Goal: Information Seeking & Learning: Learn about a topic

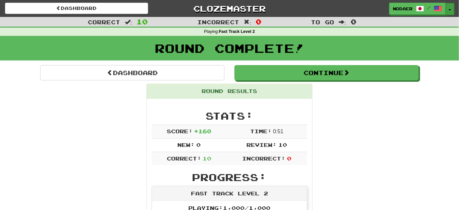
click at [450, 8] on button "Toggle Dropdown" at bounding box center [450, 9] width 9 height 12
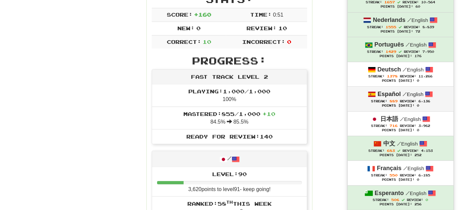
scroll to position [121, 0]
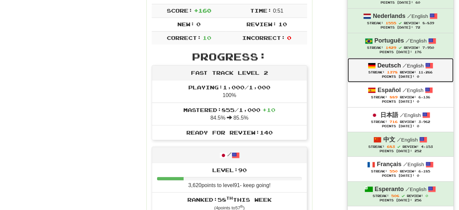
click at [411, 72] on span "Review:" at bounding box center [408, 72] width 16 height 4
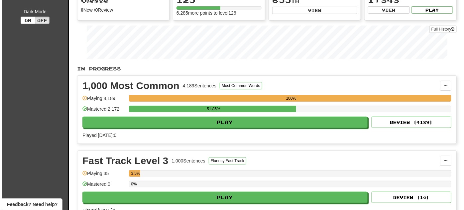
scroll to position [90, 0]
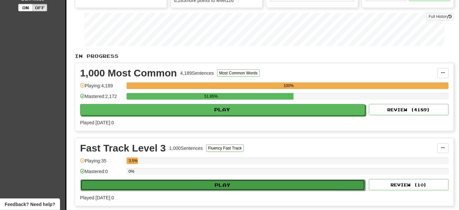
click at [250, 179] on button "Play" at bounding box center [222, 184] width 285 height 11
select select "**"
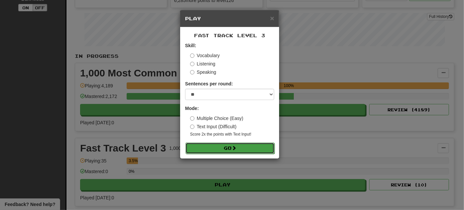
click at [236, 147] on span at bounding box center [234, 148] width 5 height 5
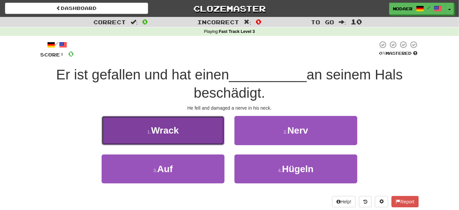
click at [197, 134] on button "1 . Wrack" at bounding box center [163, 130] width 123 height 29
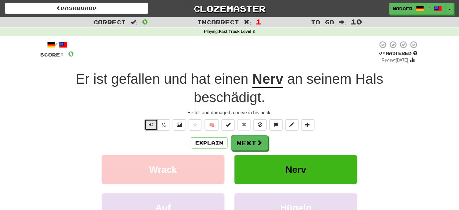
click at [149, 129] on button "Text-to-speech controls" at bounding box center [151, 124] width 13 height 11
click at [148, 130] on button "Text-to-speech controls" at bounding box center [151, 124] width 13 height 11
click at [152, 126] on span "Text-to-speech controls" at bounding box center [151, 124] width 5 height 5
click at [153, 127] on span "Text-to-speech controls" at bounding box center [151, 124] width 5 height 5
click at [148, 125] on button "Text-to-speech controls" at bounding box center [151, 124] width 13 height 11
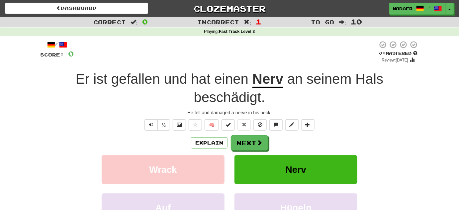
click at [246, 97] on span "beschädigt" at bounding box center [227, 97] width 67 height 16
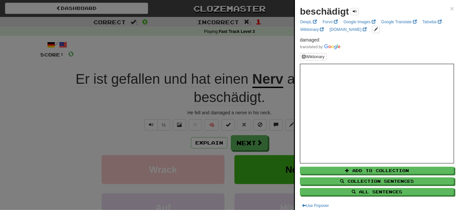
click at [142, 128] on div at bounding box center [229, 105] width 459 height 210
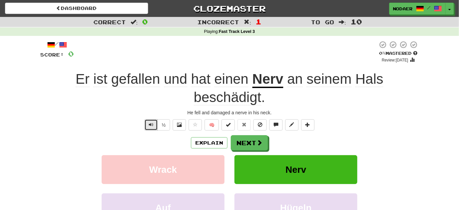
click at [148, 126] on button "Text-to-speech controls" at bounding box center [151, 124] width 13 height 11
click at [264, 143] on button "Next" at bounding box center [249, 143] width 37 height 15
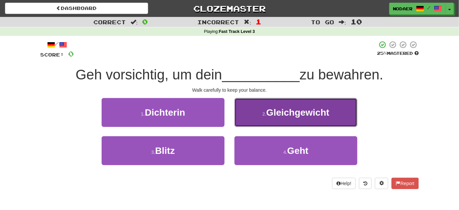
click at [290, 116] on span "Gleichgewicht" at bounding box center [298, 112] width 63 height 10
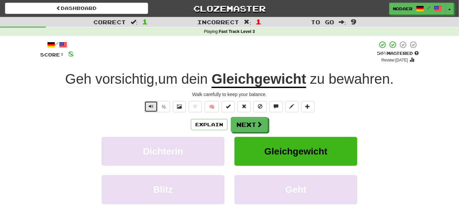
click at [147, 105] on button "Text-to-speech controls" at bounding box center [151, 106] width 13 height 11
click at [152, 104] on span "Text-to-speech controls" at bounding box center [151, 106] width 5 height 5
click at [151, 105] on span "Text-to-speech controls" at bounding box center [151, 106] width 5 height 5
click at [149, 110] on button "Text-to-speech controls" at bounding box center [151, 106] width 13 height 11
click at [364, 83] on span "bewahren" at bounding box center [359, 79] width 61 height 16
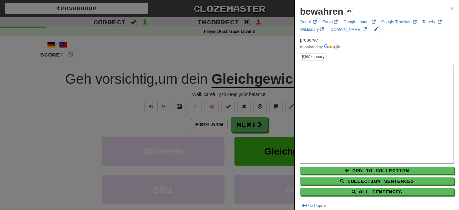
click at [257, 50] on div at bounding box center [229, 105] width 459 height 210
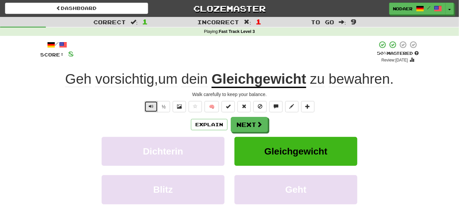
click at [152, 108] on span "Text-to-speech controls" at bounding box center [151, 106] width 5 height 5
click at [151, 110] on button "Text-to-speech controls" at bounding box center [151, 106] width 13 height 11
click at [370, 84] on span "bewahren" at bounding box center [359, 79] width 61 height 16
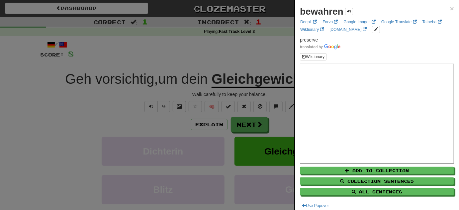
click at [99, 123] on div at bounding box center [229, 105] width 459 height 210
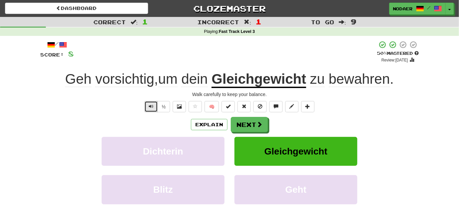
click at [152, 109] on button "Text-to-speech controls" at bounding box center [151, 106] width 13 height 11
click at [154, 106] on button "Text-to-speech controls" at bounding box center [151, 106] width 13 height 11
click at [152, 106] on span "Text-to-speech controls" at bounding box center [151, 106] width 5 height 5
click at [201, 105] on button at bounding box center [195, 106] width 13 height 11
click at [146, 109] on button "Text-to-speech controls" at bounding box center [151, 106] width 13 height 11
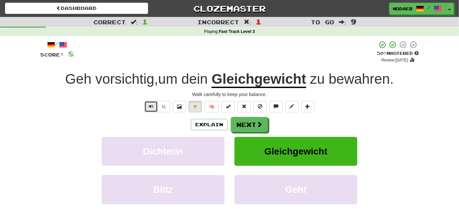
click at [153, 105] on span "Text-to-speech controls" at bounding box center [151, 106] width 5 height 5
click at [153, 102] on button "Text-to-speech controls" at bounding box center [151, 106] width 13 height 11
click at [149, 108] on span "Text-to-speech controls" at bounding box center [151, 106] width 5 height 5
click at [154, 108] on button "Text-to-speech controls" at bounding box center [151, 106] width 13 height 11
click at [157, 103] on button "Text-to-speech controls" at bounding box center [151, 106] width 13 height 11
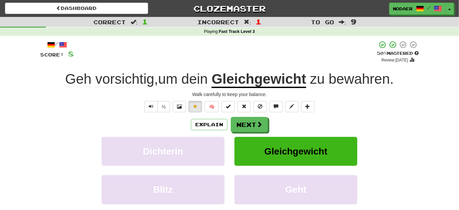
click at [234, 78] on u "Gleichgewicht" at bounding box center [259, 79] width 95 height 17
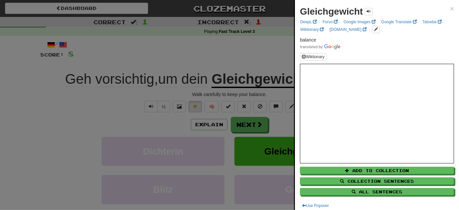
click at [141, 114] on div at bounding box center [229, 105] width 459 height 210
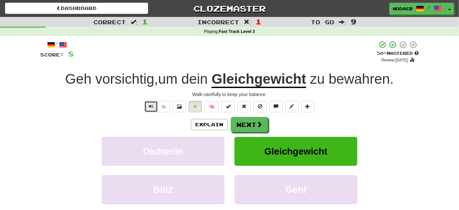
click at [148, 109] on button "Text-to-speech controls" at bounding box center [151, 106] width 13 height 11
click at [237, 125] on button "Next" at bounding box center [249, 124] width 37 height 15
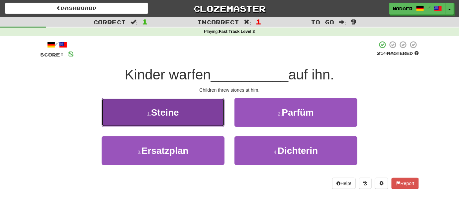
click at [204, 117] on button "1 . Steine" at bounding box center [163, 112] width 123 height 29
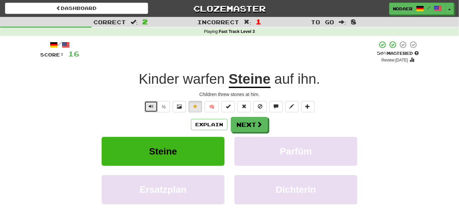
click at [149, 112] on button "Text-to-speech controls" at bounding box center [151, 106] width 13 height 11
click at [154, 105] on span "Text-to-speech controls" at bounding box center [151, 106] width 5 height 5
click at [153, 102] on button "Text-to-speech controls" at bounding box center [151, 106] width 13 height 11
click at [149, 110] on button "Text-to-speech controls" at bounding box center [151, 106] width 13 height 11
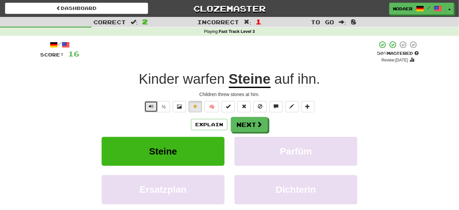
click at [149, 110] on button "Text-to-speech controls" at bounding box center [151, 106] width 13 height 11
click at [148, 107] on button "Text-to-speech controls" at bounding box center [151, 106] width 13 height 11
click at [147, 103] on button "Text-to-speech controls" at bounding box center [151, 106] width 13 height 11
click at [252, 129] on button "Next" at bounding box center [249, 124] width 37 height 15
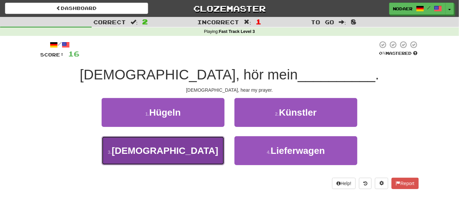
click at [182, 150] on button "3 . Gebet" at bounding box center [163, 150] width 123 height 29
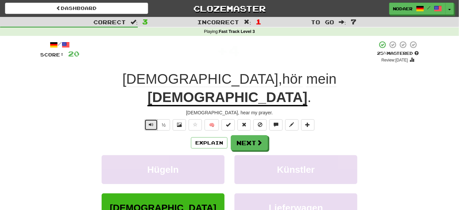
click at [149, 119] on button "Text-to-speech controls" at bounding box center [151, 124] width 13 height 11
click at [154, 119] on button "Text-to-speech controls" at bounding box center [151, 124] width 13 height 11
click at [261, 89] on u "Gebet" at bounding box center [228, 97] width 160 height 17
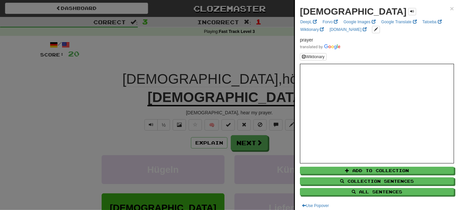
drag, startPoint x: 125, startPoint y: 121, endPoint x: 134, endPoint y: 113, distance: 11.8
click at [124, 120] on div at bounding box center [229, 105] width 459 height 210
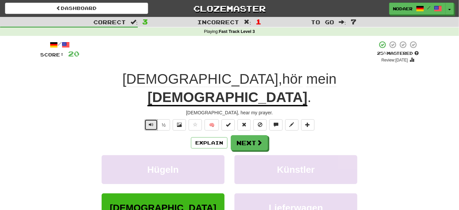
click at [151, 122] on span "Text-to-speech controls" at bounding box center [151, 124] width 5 height 5
click at [241, 136] on button "Next" at bounding box center [249, 143] width 37 height 15
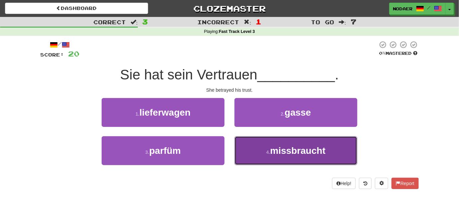
click at [260, 151] on button "4 . missbraucht" at bounding box center [296, 150] width 123 height 29
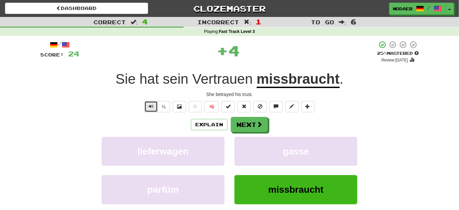
click at [155, 104] on button "Text-to-speech controls" at bounding box center [151, 106] width 13 height 11
click at [144, 111] on div "½ 🧠" at bounding box center [229, 106] width 379 height 11
click at [151, 106] on span "Text-to-speech controls" at bounding box center [151, 106] width 5 height 5
click at [149, 104] on button "Text-to-speech controls" at bounding box center [151, 106] width 13 height 11
click at [295, 83] on u "missbraucht" at bounding box center [298, 79] width 83 height 17
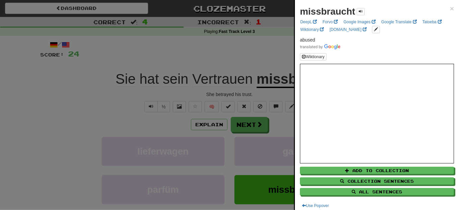
click at [100, 122] on div at bounding box center [229, 105] width 459 height 210
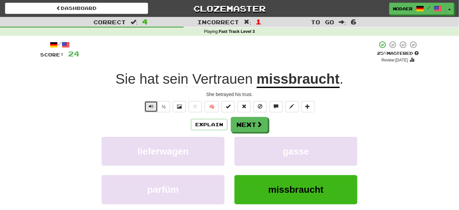
click at [153, 106] on span "Text-to-speech controls" at bounding box center [151, 106] width 5 height 5
click at [147, 110] on button "Text-to-speech controls" at bounding box center [151, 106] width 13 height 11
click at [190, 106] on button at bounding box center [195, 106] width 13 height 11
click at [251, 126] on button "Next" at bounding box center [249, 124] width 37 height 15
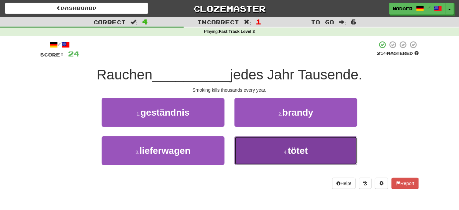
click at [345, 147] on button "4 . tötet" at bounding box center [296, 150] width 123 height 29
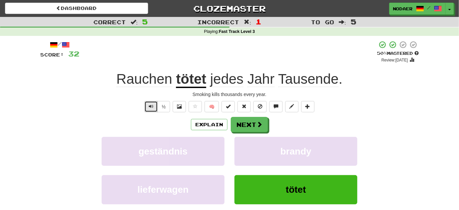
drag, startPoint x: 147, startPoint y: 104, endPoint x: 151, endPoint y: 104, distance: 3.7
click at [148, 104] on button "Text-to-speech controls" at bounding box center [151, 106] width 13 height 11
click at [153, 104] on span "Text-to-speech controls" at bounding box center [151, 106] width 5 height 5
click at [148, 107] on button "Text-to-speech controls" at bounding box center [151, 106] width 13 height 11
click at [155, 108] on button "Text-to-speech controls" at bounding box center [151, 106] width 13 height 11
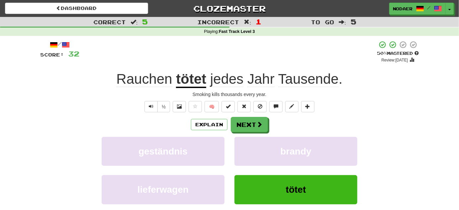
click at [149, 101] on div "/ Score: 32 + 8 50 % Mastered Review: 2025-09-30 Rauchen tötet jedes Jahr Tause…" at bounding box center [229, 139] width 379 height 197
click at [148, 106] on button "Text-to-speech controls" at bounding box center [151, 106] width 13 height 11
click at [257, 124] on span at bounding box center [260, 125] width 6 height 6
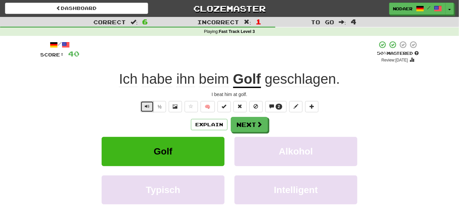
click at [150, 104] on span "Text-to-speech controls" at bounding box center [147, 106] width 5 height 5
click at [150, 102] on button "Text-to-speech controls" at bounding box center [147, 106] width 13 height 11
click at [146, 109] on button "Text-to-speech controls" at bounding box center [147, 106] width 13 height 11
click at [151, 105] on button "Text-to-speech controls" at bounding box center [147, 106] width 13 height 11
click at [147, 105] on span "Text-to-speech controls" at bounding box center [147, 106] width 5 height 5
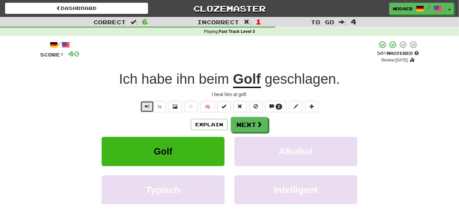
click at [150, 103] on button "Text-to-speech controls" at bounding box center [147, 106] width 13 height 11
click at [147, 102] on button "Text-to-speech controls" at bounding box center [147, 106] width 13 height 11
click at [143, 109] on button "Text-to-speech controls" at bounding box center [147, 106] width 13 height 11
click at [150, 105] on span "Text-to-speech controls" at bounding box center [147, 106] width 5 height 5
click at [149, 106] on span "Text-to-speech controls" at bounding box center [147, 106] width 5 height 5
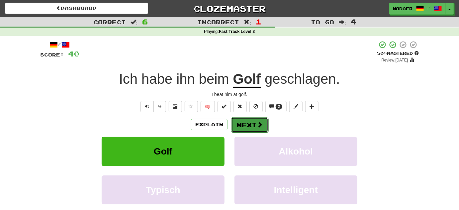
click at [246, 123] on button "Next" at bounding box center [249, 124] width 37 height 15
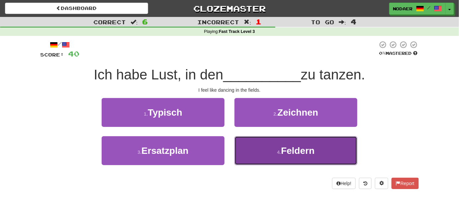
click at [280, 155] on button "4 . Feldern" at bounding box center [296, 150] width 123 height 29
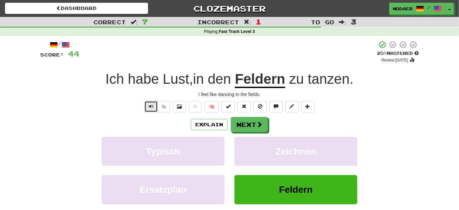
click at [150, 104] on span "Text-to-speech controls" at bounding box center [151, 106] width 5 height 5
click at [145, 109] on button "Text-to-speech controls" at bounding box center [151, 106] width 13 height 11
click at [147, 107] on button "Text-to-speech controls" at bounding box center [151, 106] width 13 height 11
click at [154, 108] on span "Text-to-speech controls" at bounding box center [151, 106] width 5 height 5
click at [155, 105] on button "Text-to-speech controls" at bounding box center [151, 106] width 13 height 11
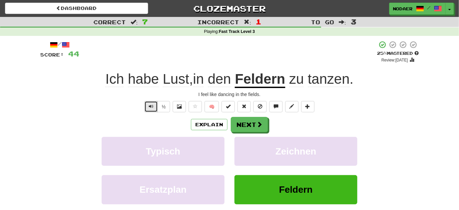
click at [156, 104] on button "Text-to-speech controls" at bounding box center [151, 106] width 13 height 11
click at [149, 112] on div "/ Score: 44 + 4 25 % Mastered Review: 2025-09-21 Ich habe Lust , in den Feldern…" at bounding box center [229, 139] width 379 height 197
click at [150, 111] on button "Text-to-speech controls" at bounding box center [151, 106] width 13 height 11
click at [261, 125] on span at bounding box center [260, 125] width 6 height 6
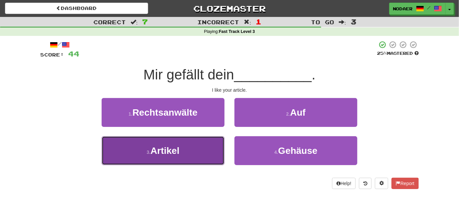
click at [207, 154] on button "3 . Artikel" at bounding box center [163, 150] width 123 height 29
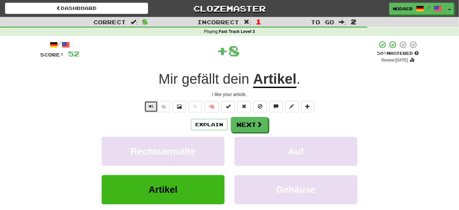
click at [150, 104] on span "Text-to-speech controls" at bounding box center [151, 106] width 5 height 5
click at [153, 105] on span "Text-to-speech controls" at bounding box center [151, 106] width 5 height 5
click at [155, 106] on button "Text-to-speech controls" at bounding box center [151, 106] width 13 height 11
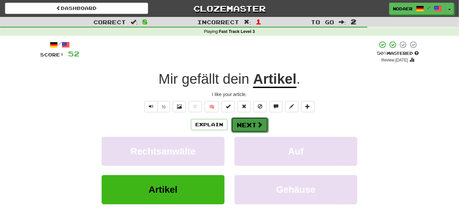
click at [255, 126] on button "Next" at bounding box center [249, 124] width 37 height 15
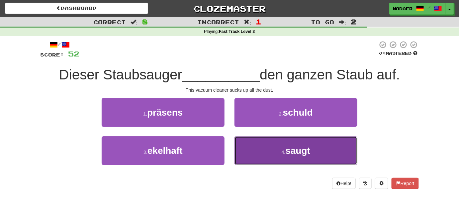
click at [275, 146] on button "4 . saugt" at bounding box center [296, 150] width 123 height 29
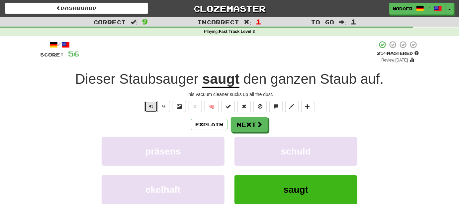
click at [152, 105] on span "Text-to-speech controls" at bounding box center [151, 106] width 5 height 5
click at [150, 110] on button "Text-to-speech controls" at bounding box center [151, 106] width 13 height 11
click at [150, 109] on button "Text-to-speech controls" at bounding box center [151, 106] width 13 height 11
click at [149, 109] on button "Text-to-speech controls" at bounding box center [151, 106] width 13 height 11
click at [339, 82] on span "Staub" at bounding box center [338, 79] width 37 height 16
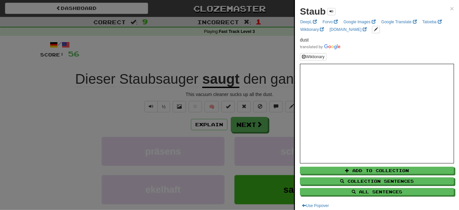
click at [84, 102] on div at bounding box center [229, 105] width 459 height 210
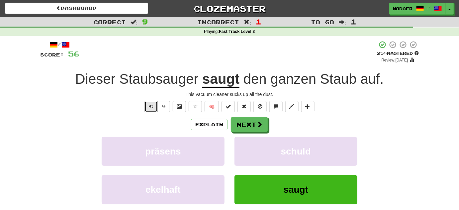
click at [152, 108] on span "Text-to-speech controls" at bounding box center [151, 106] width 5 height 5
click at [198, 108] on button at bounding box center [195, 106] width 13 height 11
click at [245, 122] on button "Next" at bounding box center [249, 124] width 37 height 15
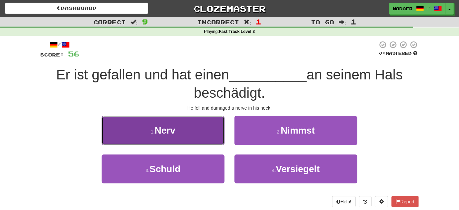
click at [146, 128] on button "1 . Nerv" at bounding box center [163, 130] width 123 height 29
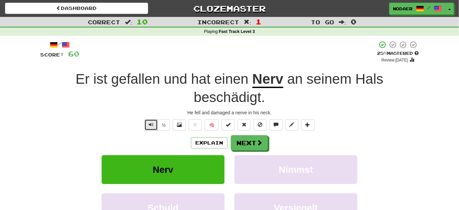
click at [150, 124] on span "Text-to-speech controls" at bounding box center [151, 124] width 5 height 5
click at [150, 125] on span "Text-to-speech controls" at bounding box center [151, 124] width 5 height 5
click at [149, 121] on button "Text-to-speech controls" at bounding box center [151, 124] width 13 height 11
click at [150, 126] on span "Text-to-speech controls" at bounding box center [151, 124] width 5 height 5
click at [151, 127] on span "Text-to-speech controls" at bounding box center [151, 124] width 5 height 5
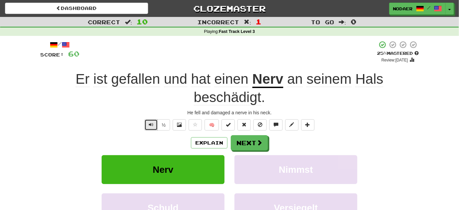
click at [150, 127] on button "Text-to-speech controls" at bounding box center [151, 124] width 13 height 11
click at [153, 123] on span "Text-to-speech controls" at bounding box center [151, 124] width 5 height 5
click at [152, 124] on span "Text-to-speech controls" at bounding box center [151, 124] width 5 height 5
click at [155, 123] on button "Text-to-speech controls" at bounding box center [151, 124] width 13 height 11
click at [148, 125] on button "Text-to-speech controls" at bounding box center [151, 124] width 13 height 11
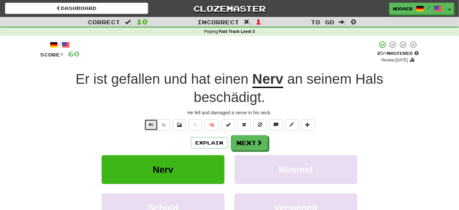
click at [150, 126] on span "Text-to-speech controls" at bounding box center [151, 124] width 5 height 5
click at [153, 125] on span "Text-to-speech controls" at bounding box center [151, 124] width 5 height 5
click at [150, 127] on button "Text-to-speech controls" at bounding box center [151, 124] width 13 height 11
click at [148, 124] on button "Text-to-speech controls" at bounding box center [151, 124] width 13 height 11
click at [153, 126] on span "Text-to-speech controls" at bounding box center [151, 124] width 5 height 5
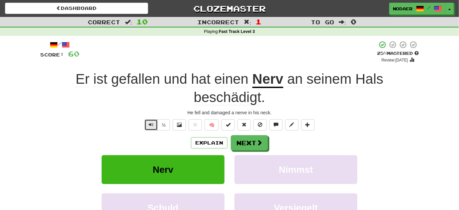
click at [151, 129] on button "Text-to-speech controls" at bounding box center [151, 124] width 13 height 11
click at [147, 122] on button "Text-to-speech controls" at bounding box center [151, 124] width 13 height 11
click at [148, 123] on button "Text-to-speech controls" at bounding box center [151, 124] width 13 height 11
click at [151, 123] on span "Text-to-speech controls" at bounding box center [151, 124] width 5 height 5
click at [257, 141] on span at bounding box center [260, 143] width 6 height 6
